Goal: Task Accomplishment & Management: Complete application form

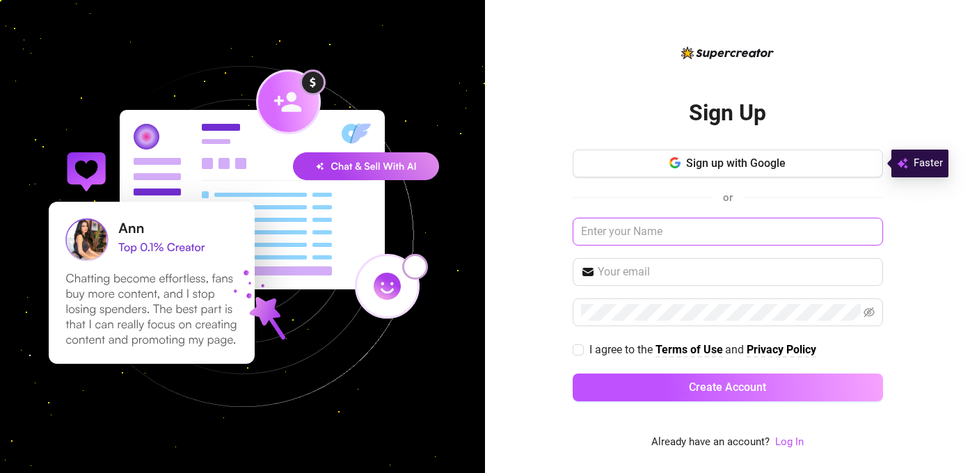
click at [642, 227] on input "text" at bounding box center [728, 232] width 310 height 28
type input "massageprincess69"
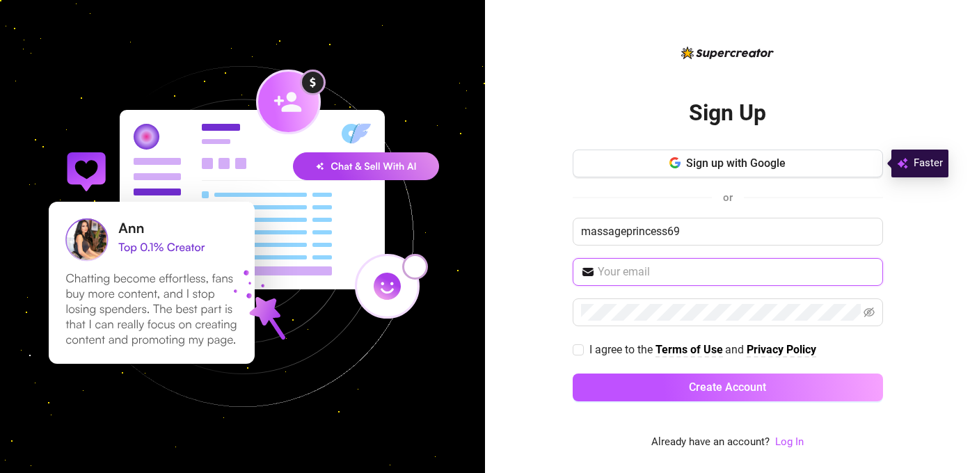
click at [669, 276] on input "text" at bounding box center [736, 272] width 277 height 17
type input "[EMAIL_ADDRESS][DOMAIN_NAME]"
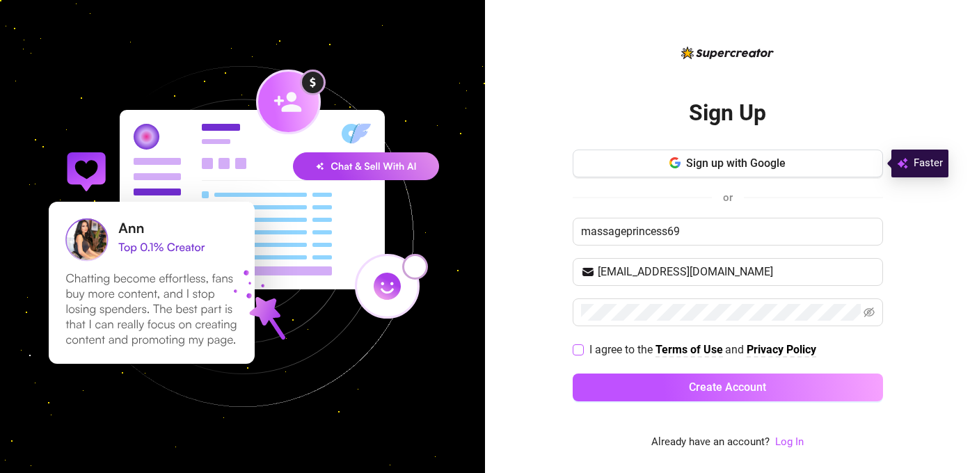
click at [578, 348] on input "I agree to the Terms of Use and Privacy Policy" at bounding box center [578, 349] width 10 height 10
checkbox input "true"
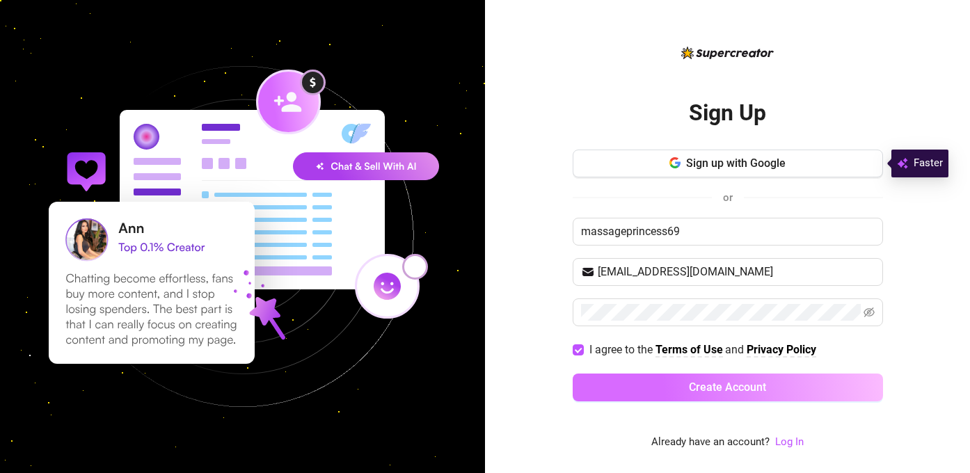
click at [637, 388] on button "Create Account" at bounding box center [728, 388] width 310 height 28
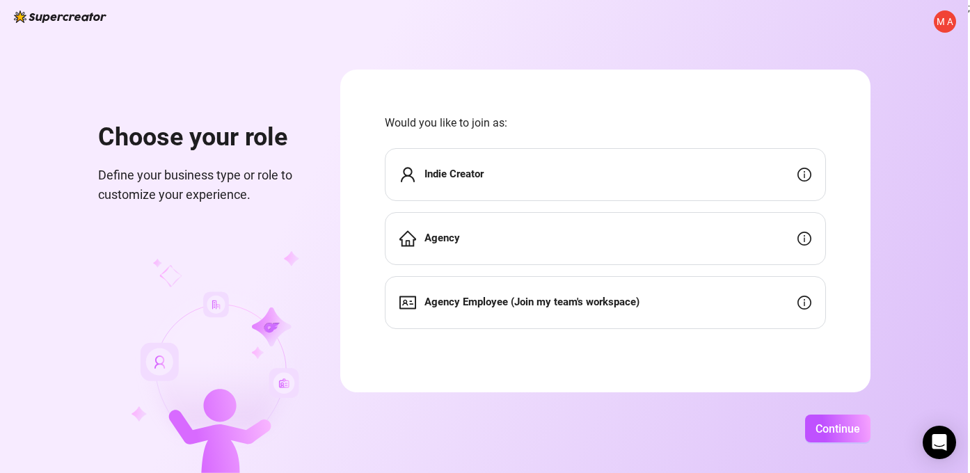
click at [552, 173] on div "Indie Creator" at bounding box center [605, 174] width 441 height 53
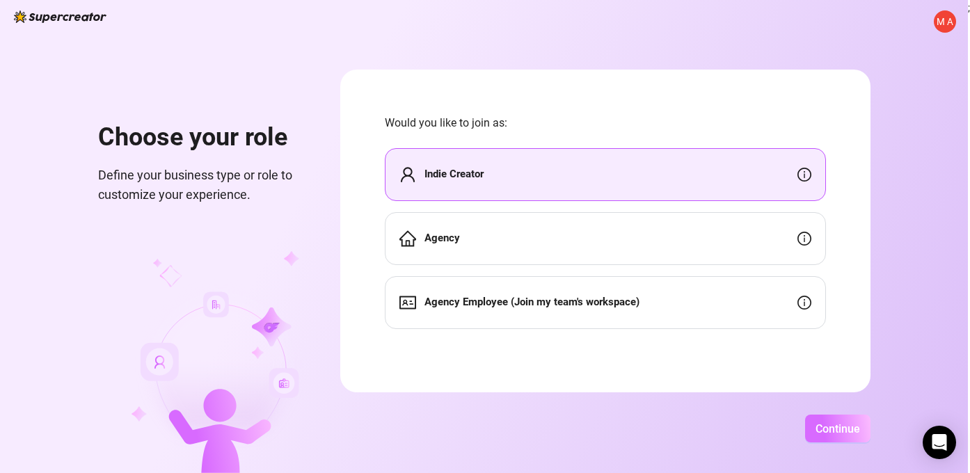
click at [836, 420] on button "Continue" at bounding box center [837, 429] width 65 height 28
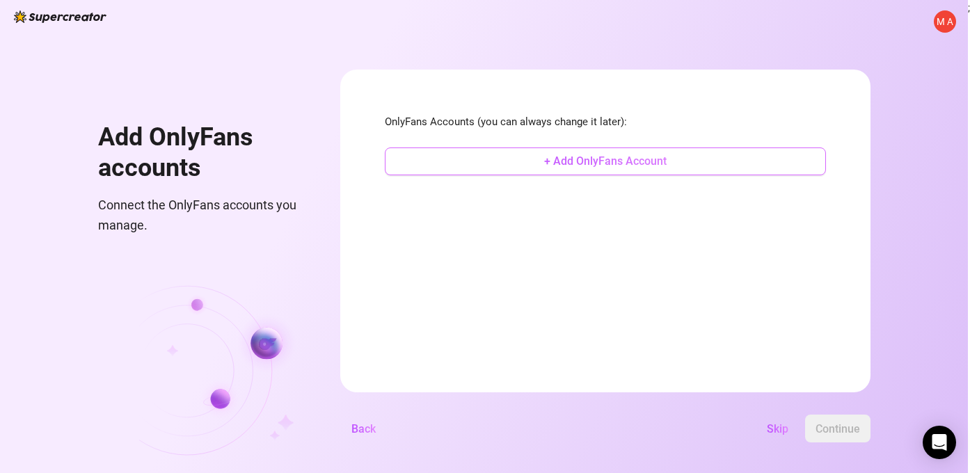
click at [596, 156] on span "+ Add OnlyFans Account" at bounding box center [605, 160] width 122 height 13
